Goal: Task Accomplishment & Management: Manage account settings

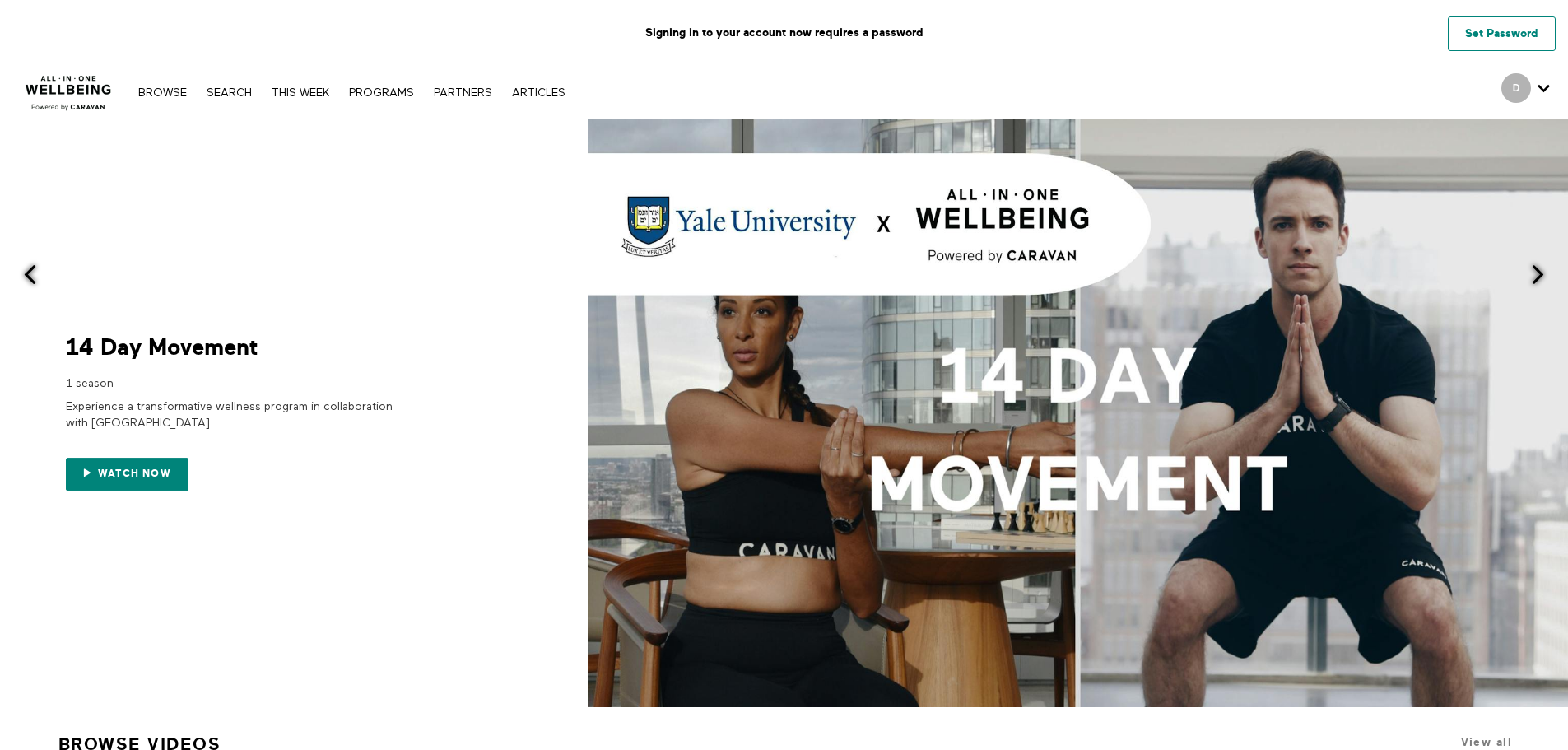
click at [1544, 23] on link "Set Password" at bounding box center [1501, 34] width 108 height 34
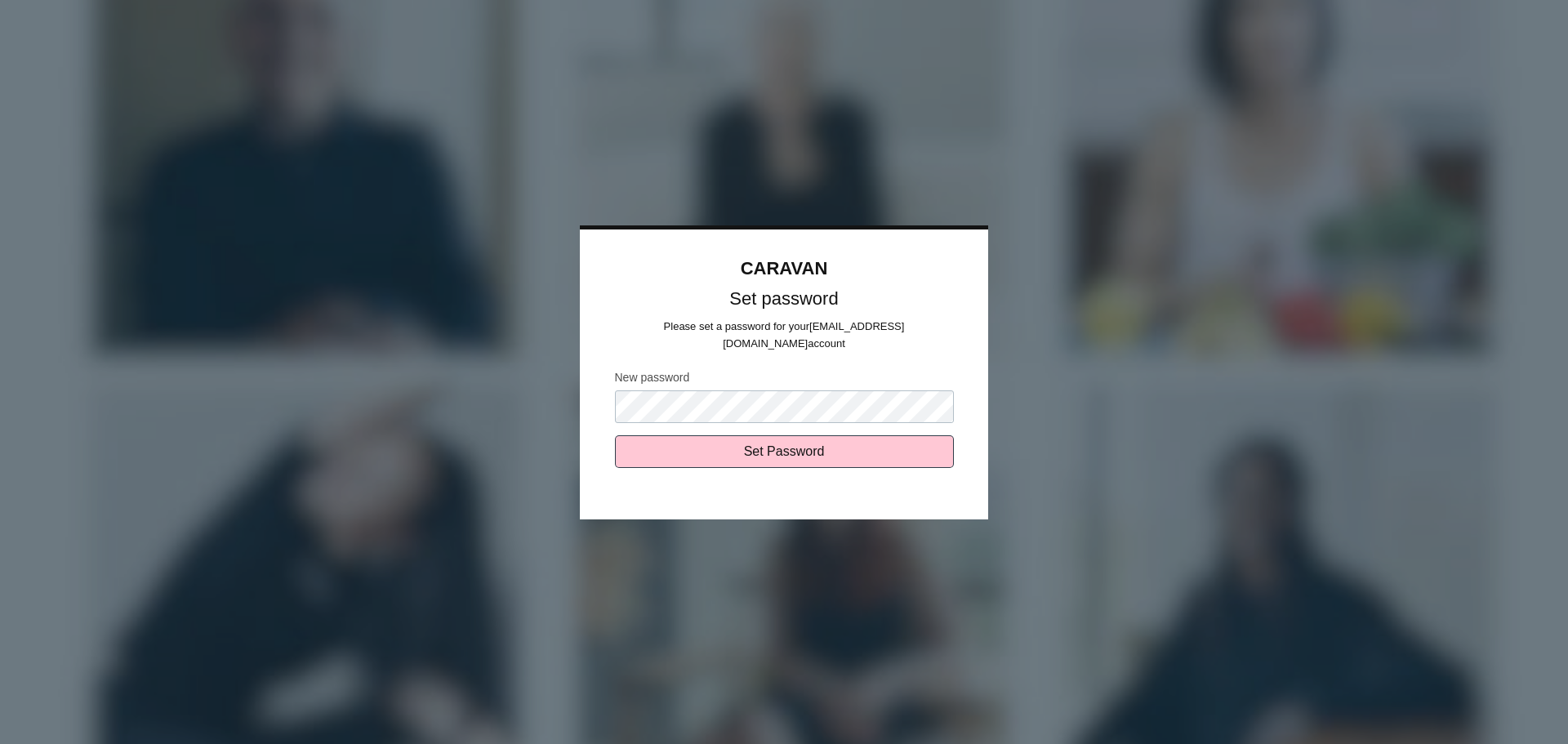
click at [615, 436] on input "Set Password" at bounding box center [785, 451] width 339 height 32
type input "Sending..."
